Goal: Task Accomplishment & Management: Use online tool/utility

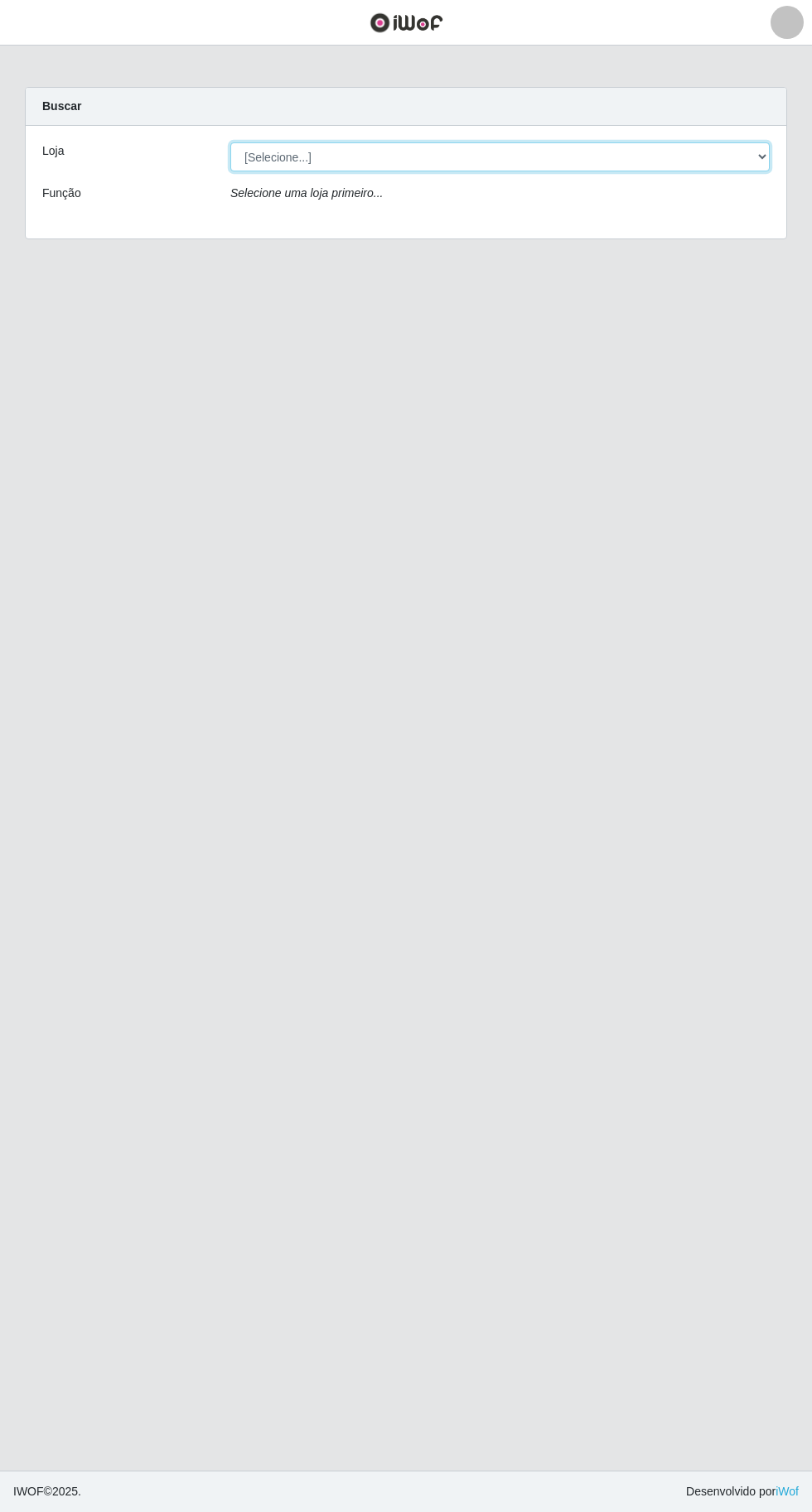
click at [270, 150] on select "[Selecione...] Extraplus - [GEOGRAPHIC_DATA] 03 - [GEOGRAPHIC_DATA]" at bounding box center [500, 156] width 539 height 29
select select "468"
click at [230, 142] on select "[Selecione...] Extraplus - [GEOGRAPHIC_DATA] 03 - [GEOGRAPHIC_DATA]" at bounding box center [500, 156] width 539 height 29
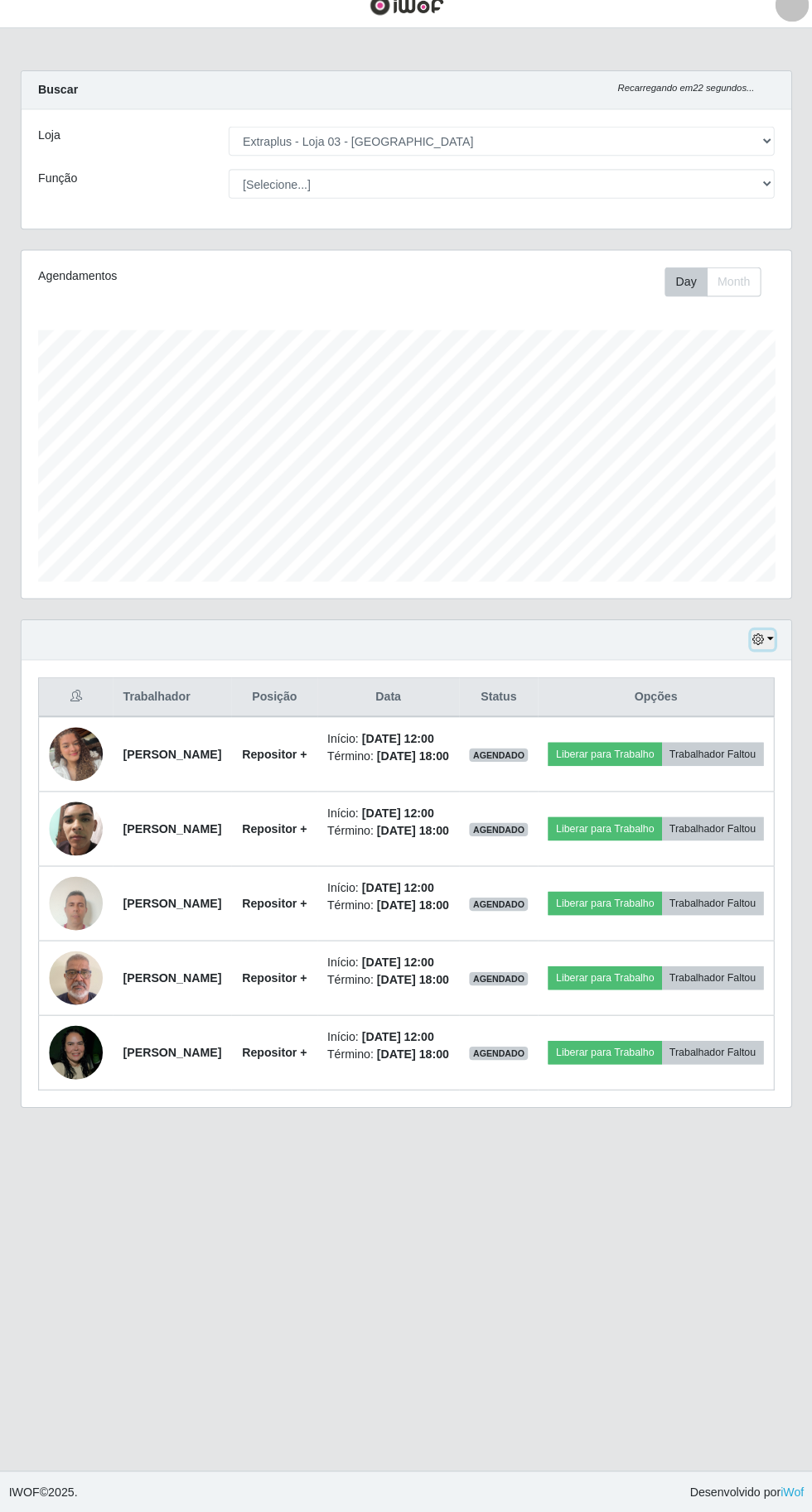
click at [766, 646] on button "button" at bounding box center [758, 649] width 23 height 19
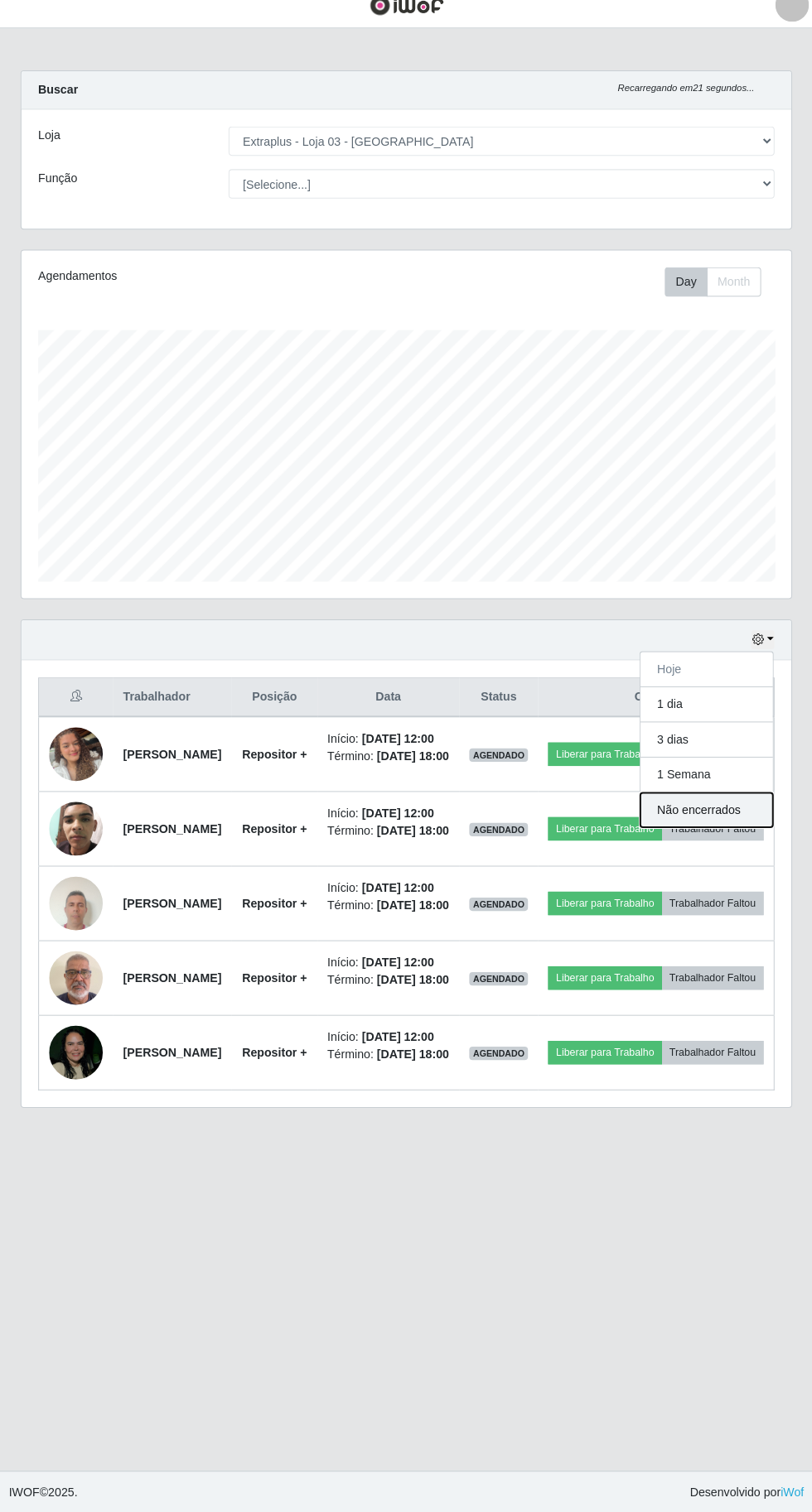
click at [751, 811] on button "Não encerrados" at bounding box center [702, 818] width 131 height 34
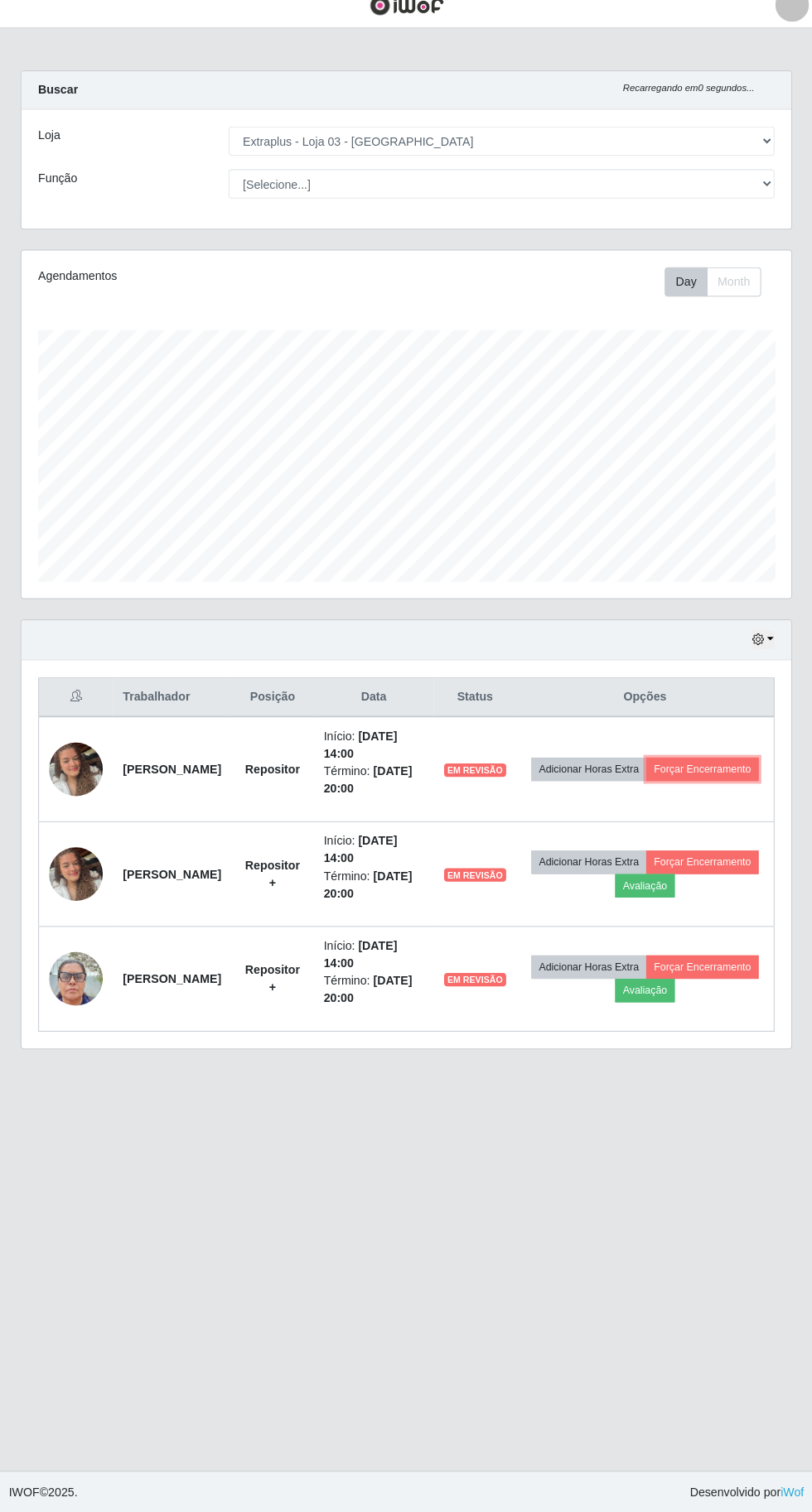
click at [660, 789] on button "Forçar Encerramento" at bounding box center [698, 778] width 111 height 23
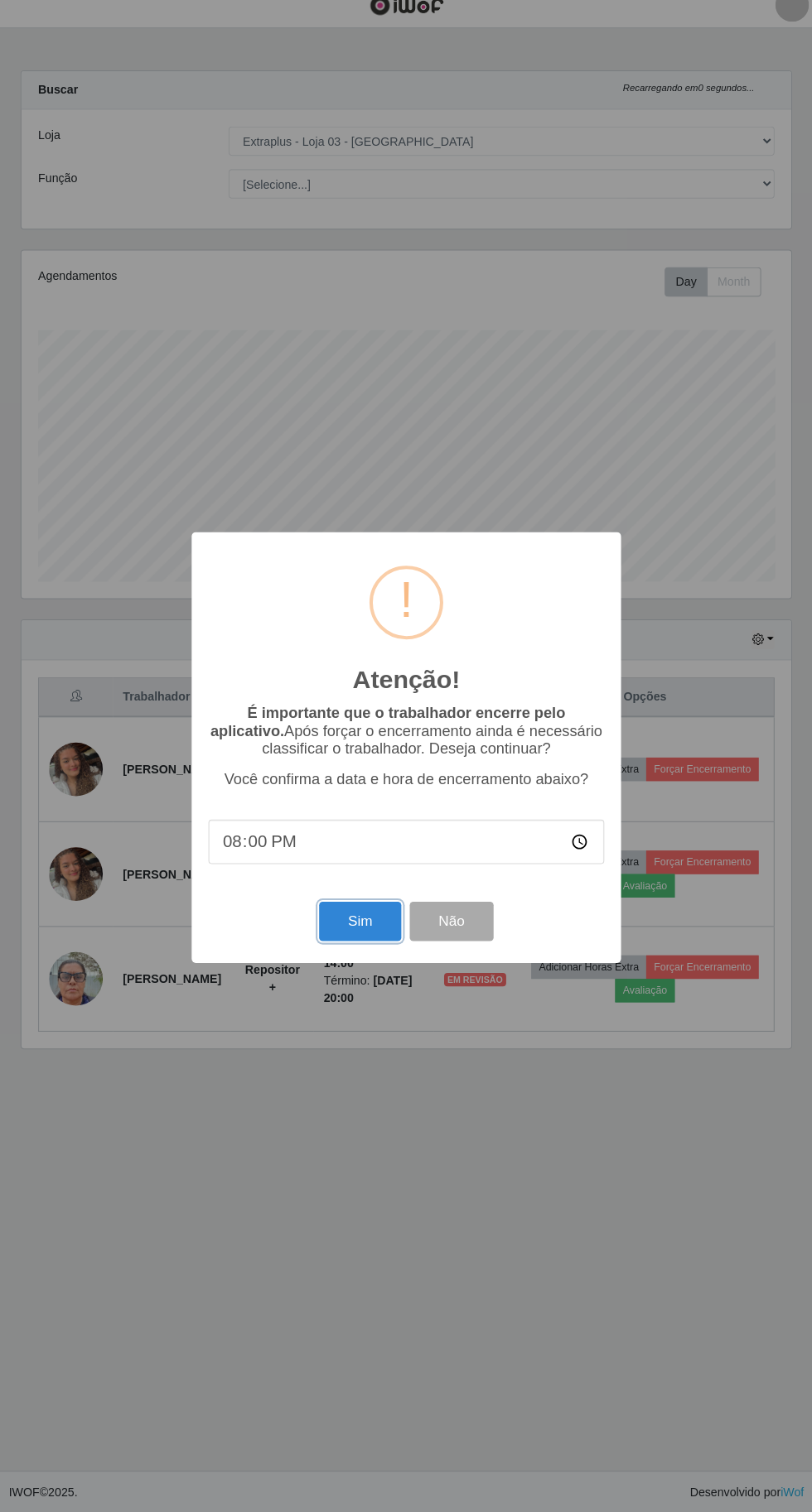
click at [358, 948] on button "Sim" at bounding box center [360, 928] width 80 height 39
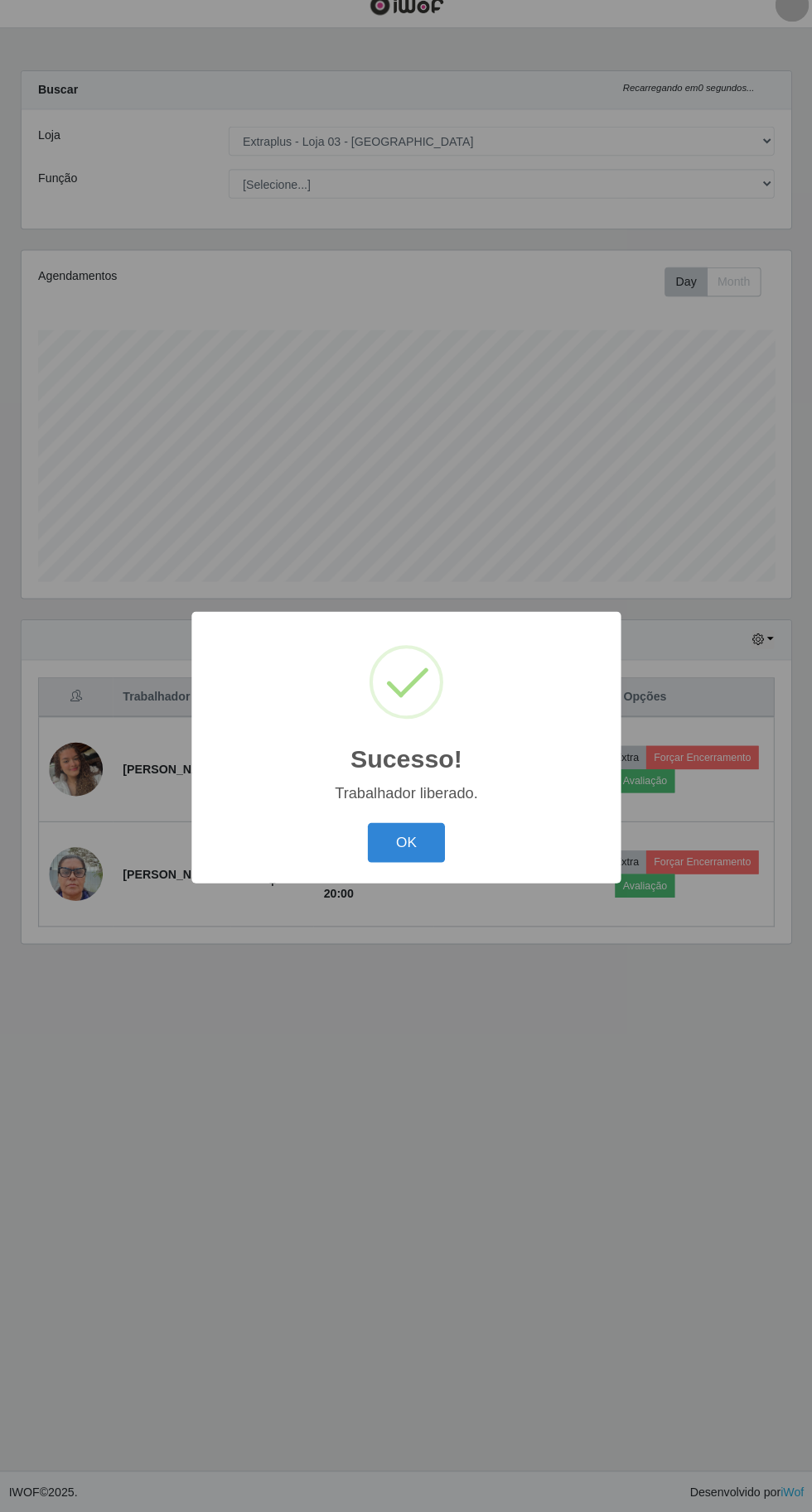
click at [405, 869] on button "OK" at bounding box center [406, 850] width 77 height 39
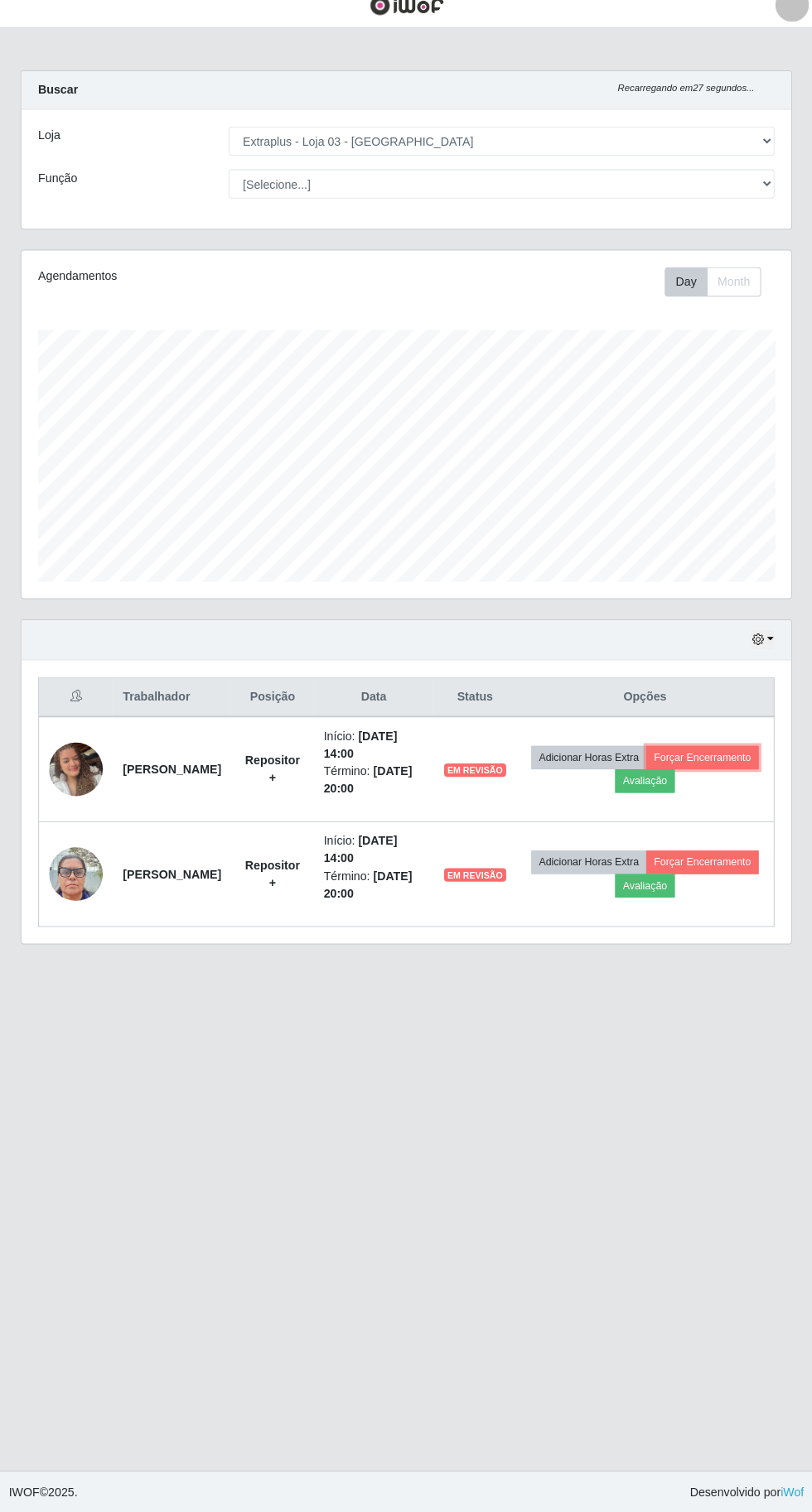
click at [643, 778] on button "Forçar Encerramento" at bounding box center [698, 766] width 111 height 23
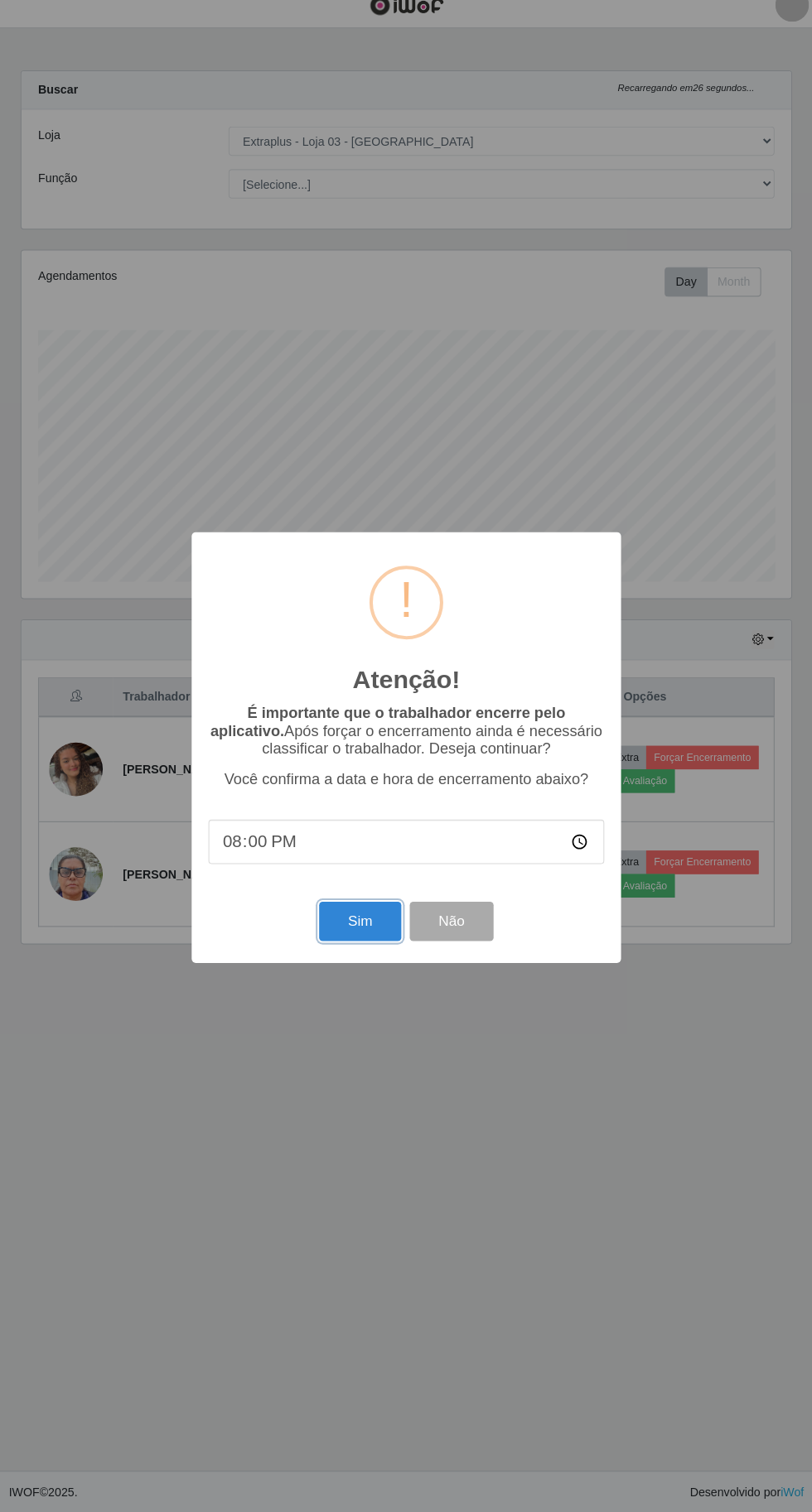
click at [360, 948] on button "Sim" at bounding box center [360, 928] width 80 height 39
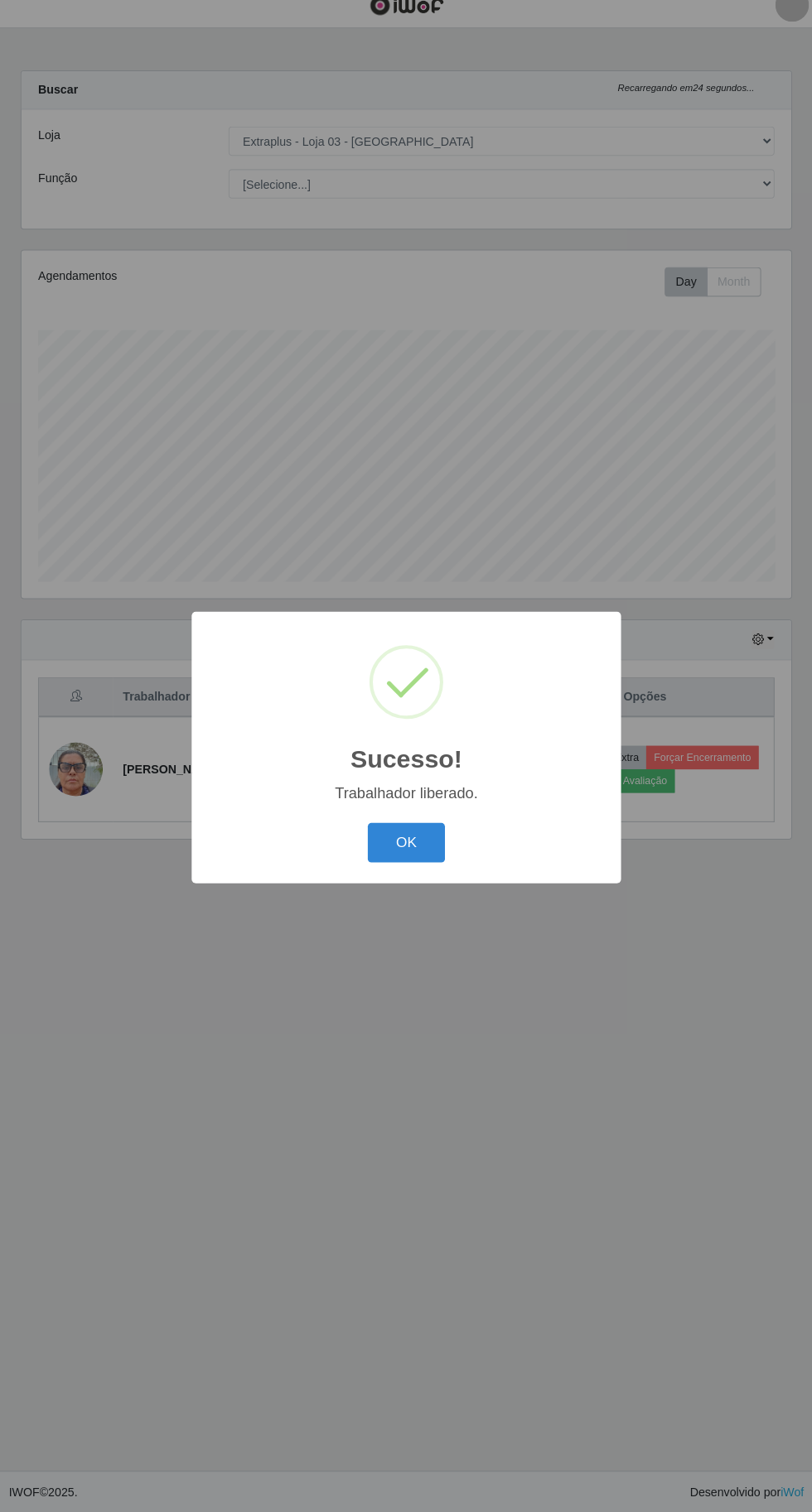
click at [426, 869] on button "OK" at bounding box center [406, 850] width 77 height 39
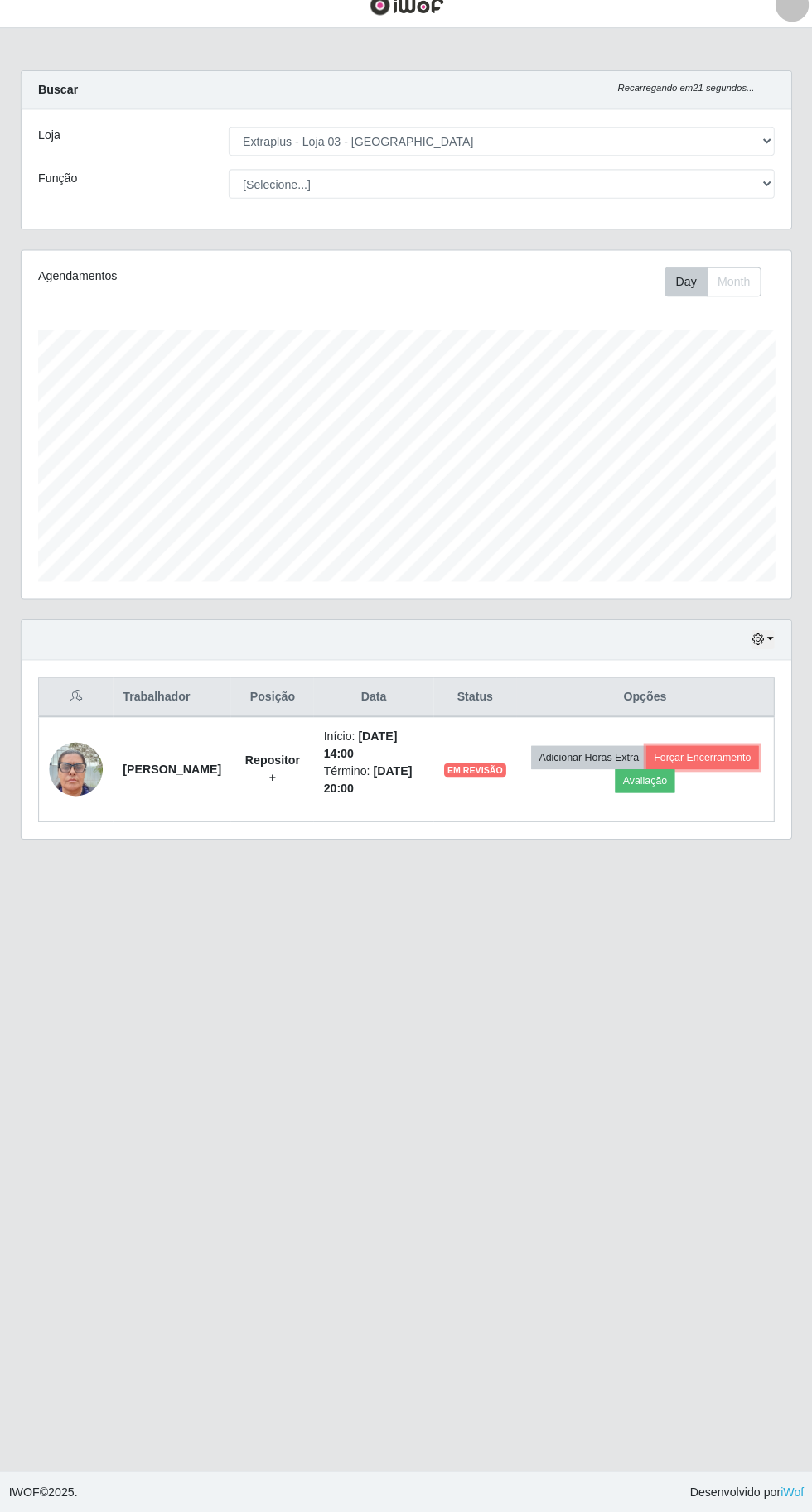
click at [735, 765] on button "Forçar Encerramento" at bounding box center [698, 766] width 111 height 23
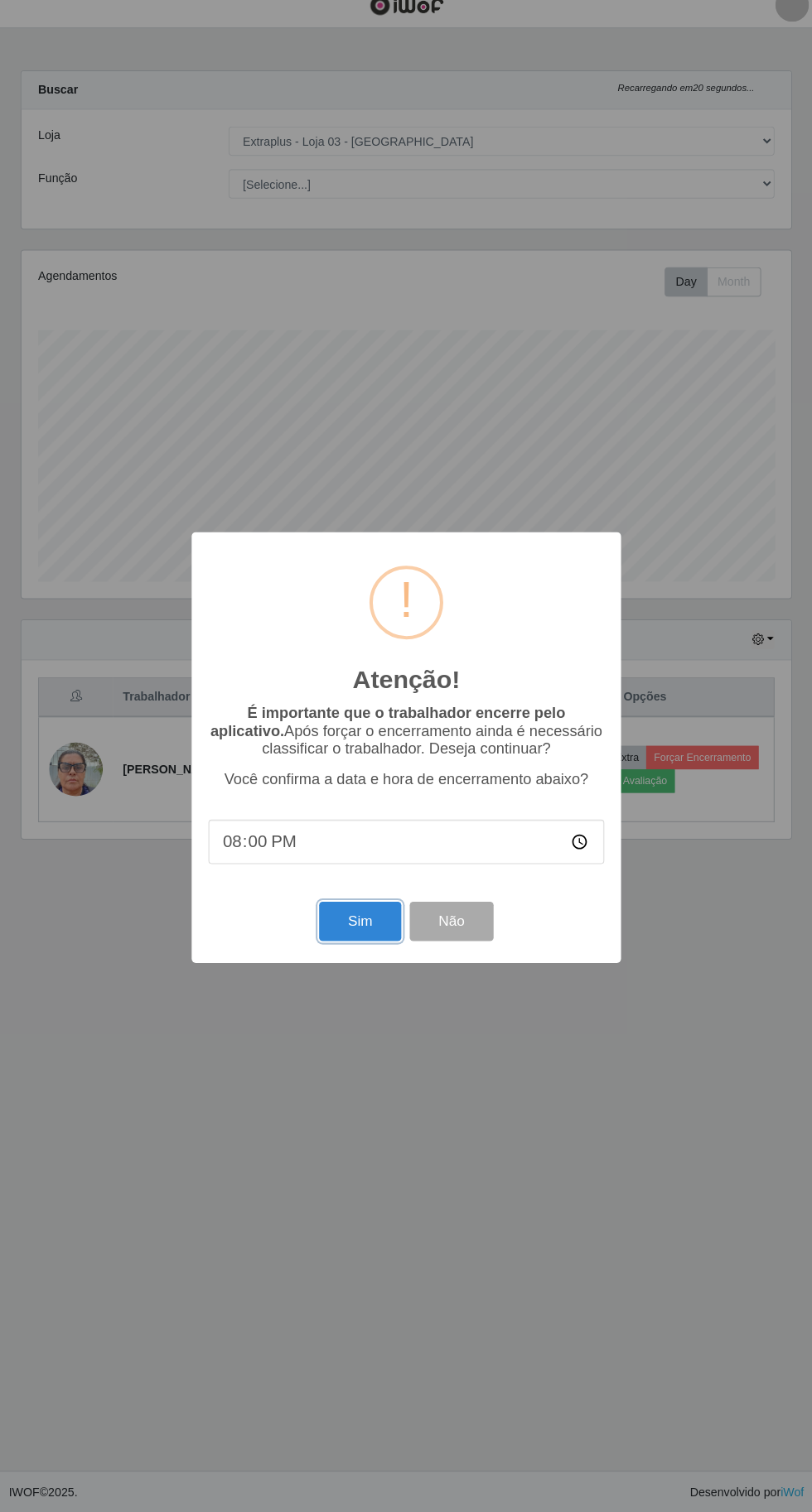
click at [358, 948] on button "Sim" at bounding box center [360, 928] width 80 height 39
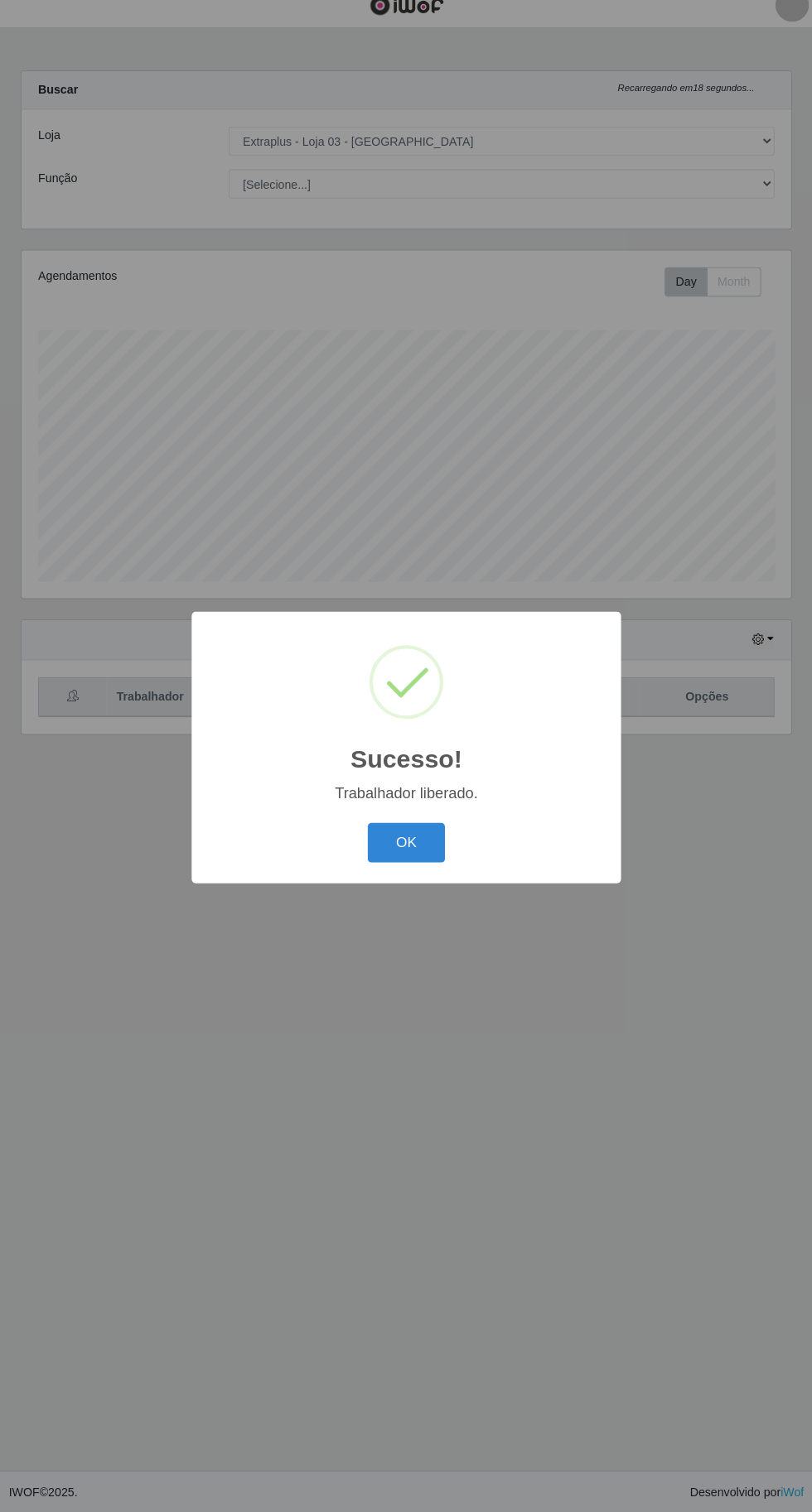
click at [421, 869] on button "OK" at bounding box center [406, 850] width 77 height 39
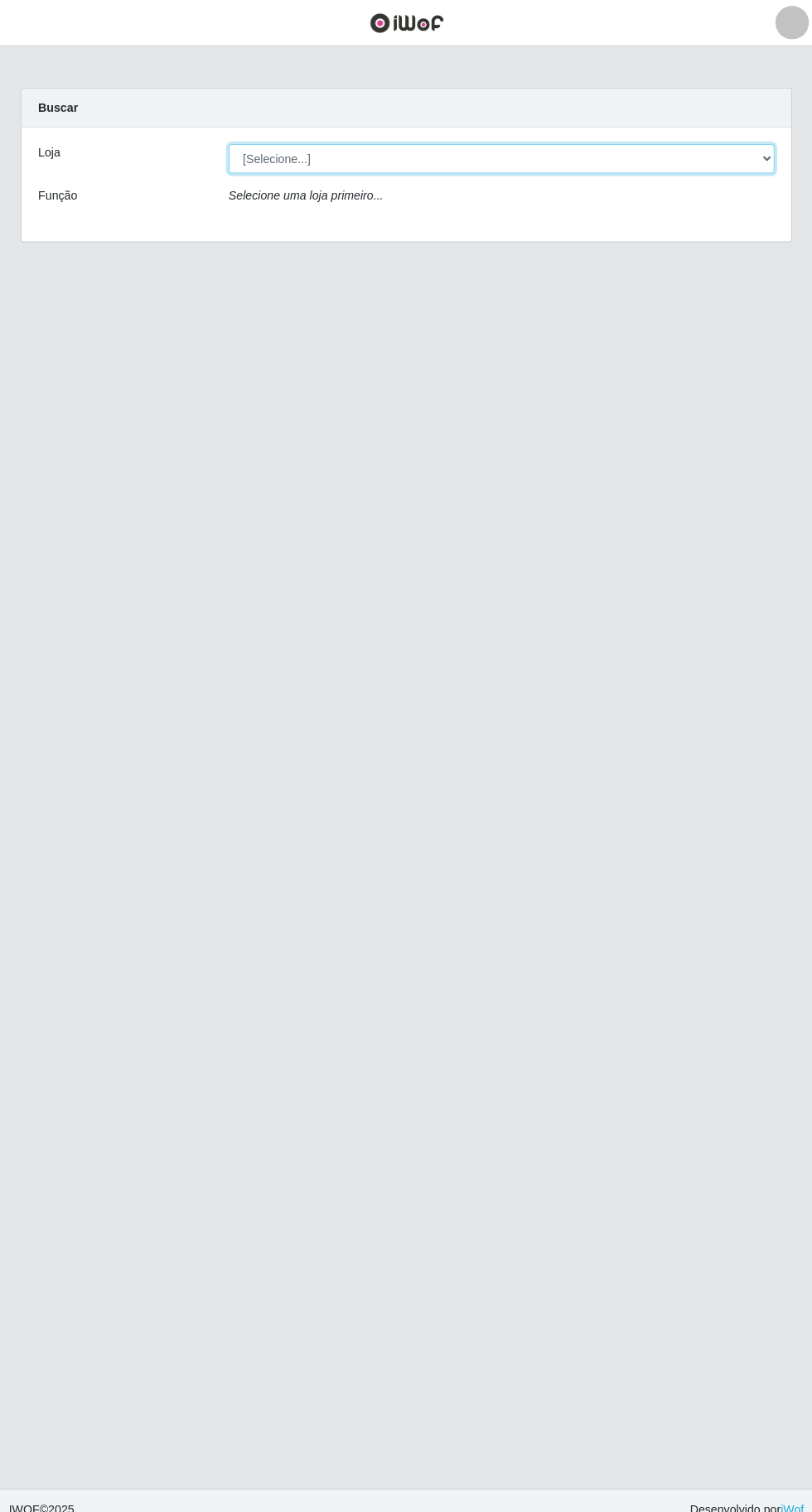
click at [276, 151] on select "[Selecione...] Extraplus - [GEOGRAPHIC_DATA] 03 - [GEOGRAPHIC_DATA]" at bounding box center [500, 156] width 539 height 29
select select "468"
click at [230, 142] on select "[Selecione...] Extraplus - [GEOGRAPHIC_DATA] 03 - [GEOGRAPHIC_DATA]" at bounding box center [500, 156] width 539 height 29
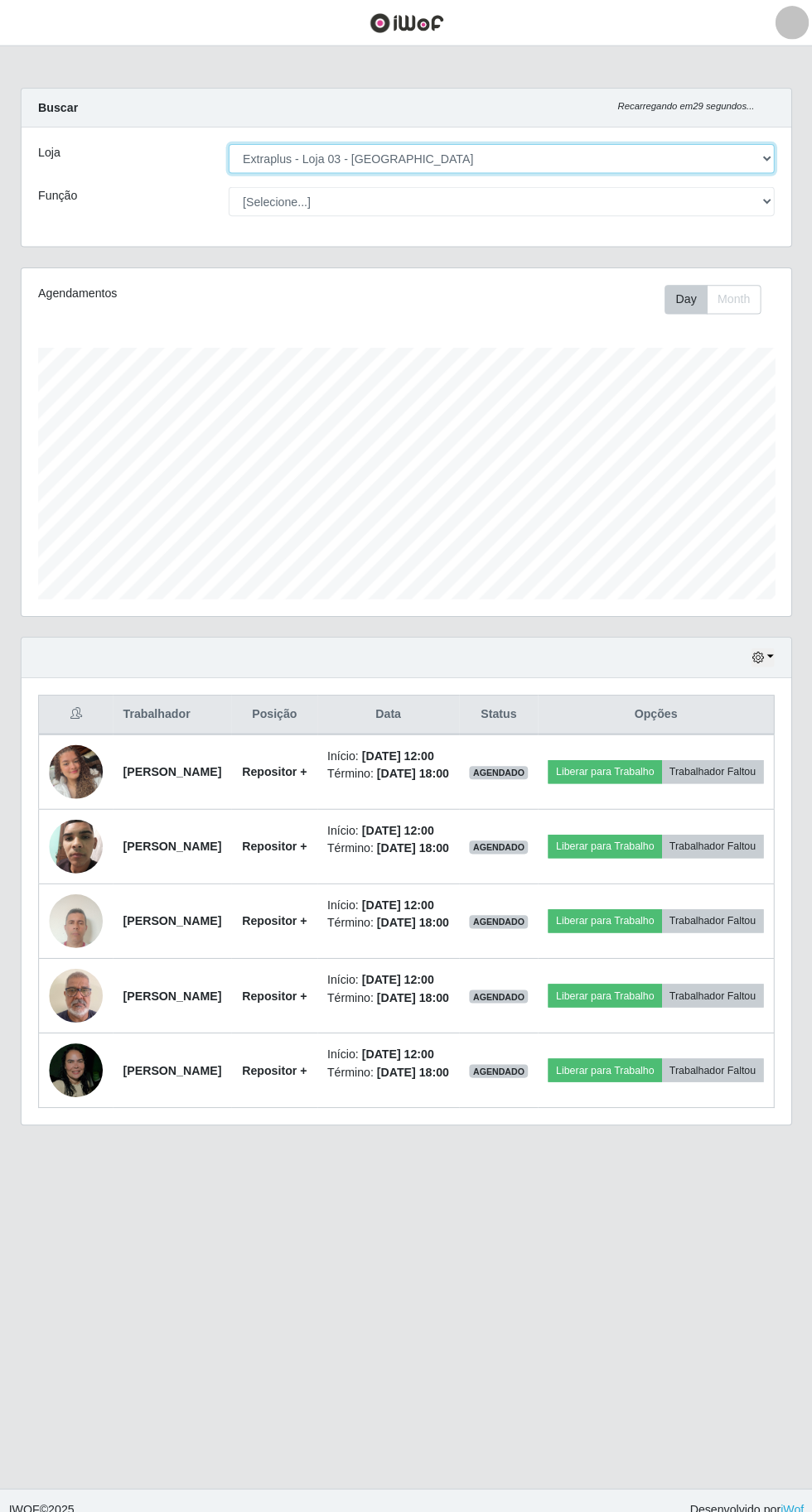
scroll to position [343, 760]
click at [758, 644] on icon "button" at bounding box center [752, 649] width 12 height 12
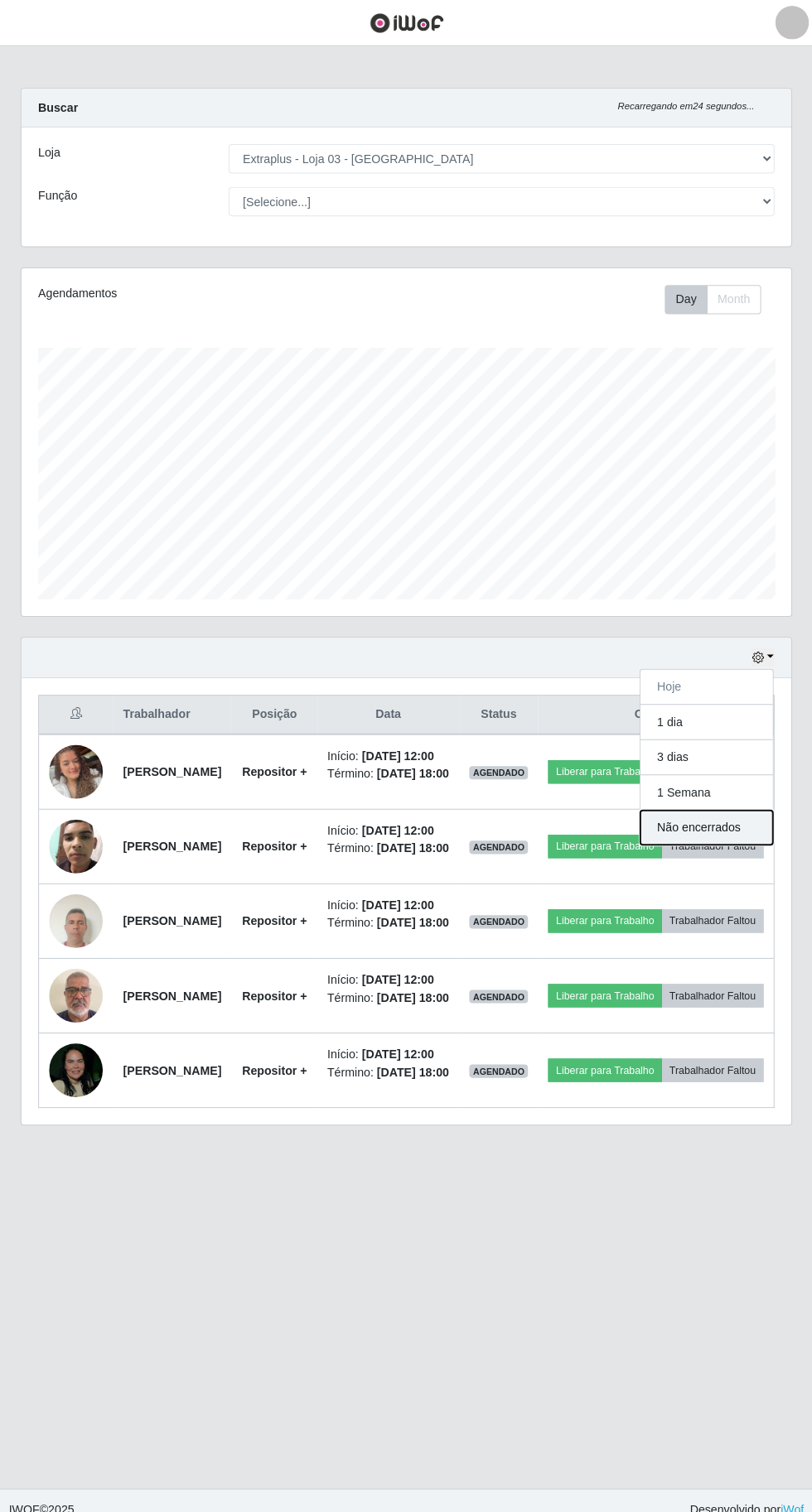
click at [683, 814] on button "Não encerrados" at bounding box center [702, 818] width 131 height 34
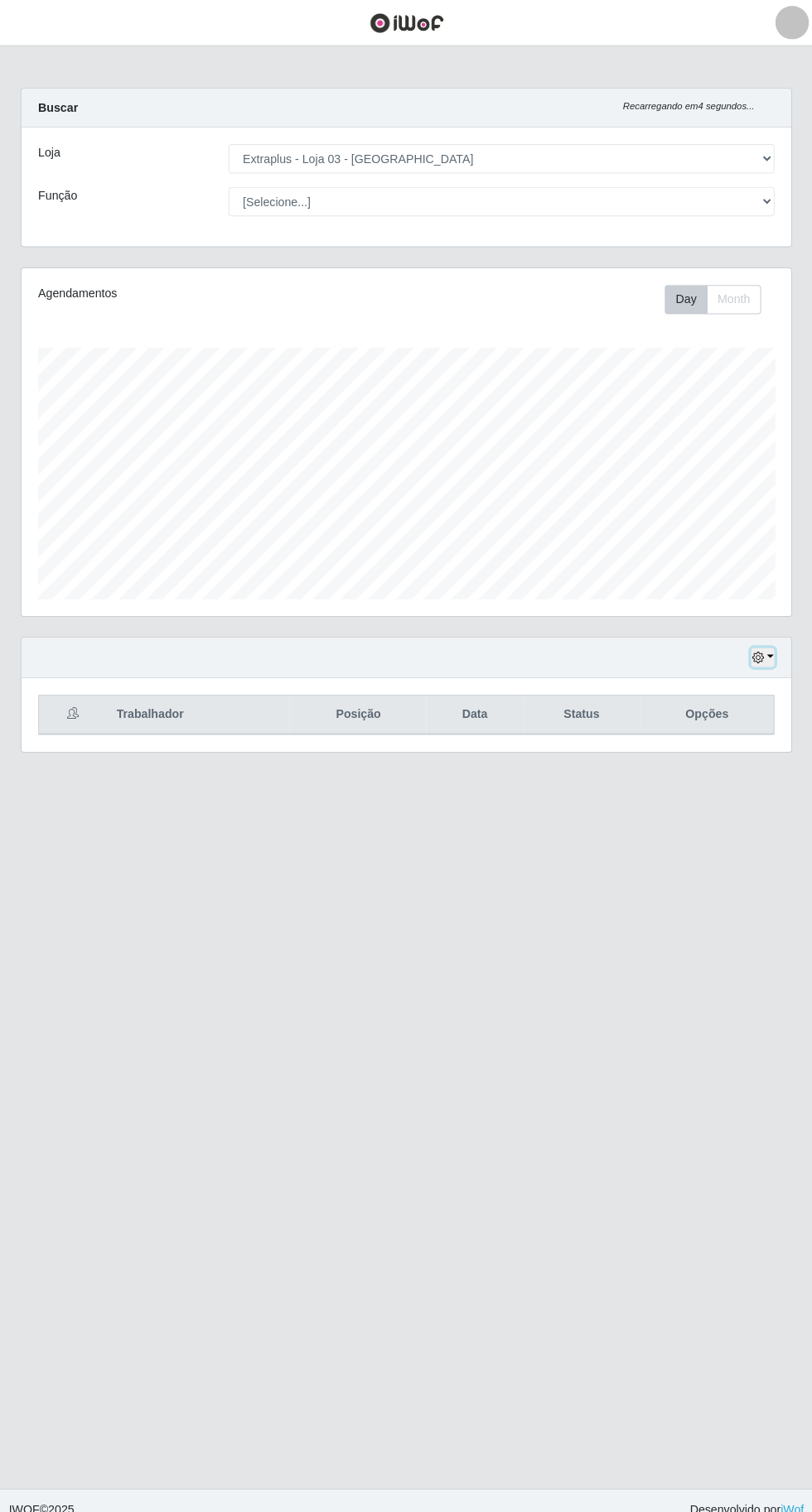
click at [753, 646] on icon "button" at bounding box center [752, 649] width 12 height 12
click at [681, 717] on button "1 dia" at bounding box center [702, 713] width 131 height 35
